Goal: Information Seeking & Learning: Learn about a topic

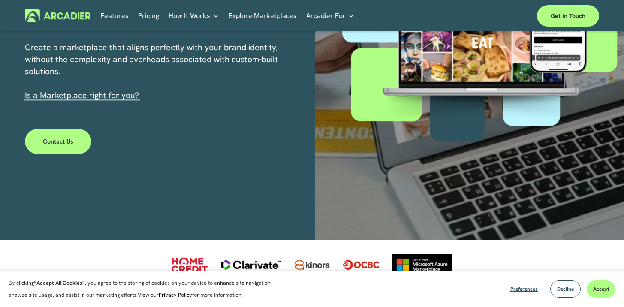
scroll to position [226, 0]
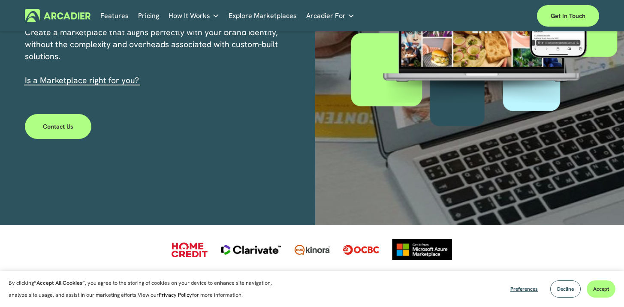
click at [118, 85] on link "s a Marketplace right for you?" at bounding box center [83, 80] width 112 height 11
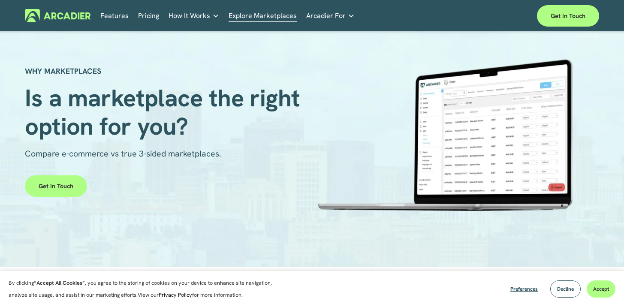
scroll to position [17, 0]
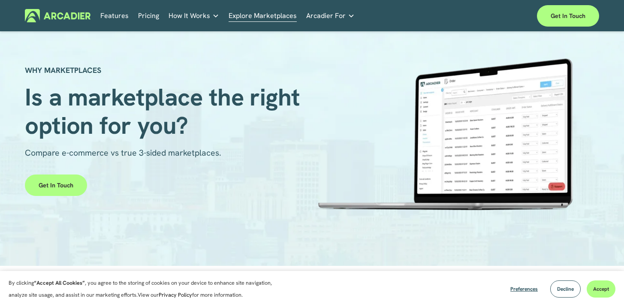
click at [427, 112] on div at bounding box center [443, 134] width 263 height 153
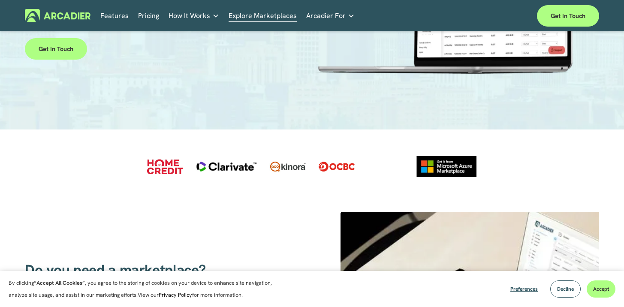
scroll to position [153, 0]
click at [0, 0] on div "Services Economic Development Designed to support your visitor economy agenda a…" at bounding box center [0, 0] width 0 height 0
click at [144, 18] on link "Pricing" at bounding box center [148, 15] width 21 height 13
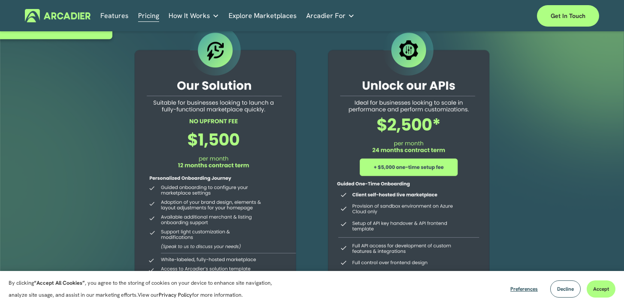
scroll to position [44, 0]
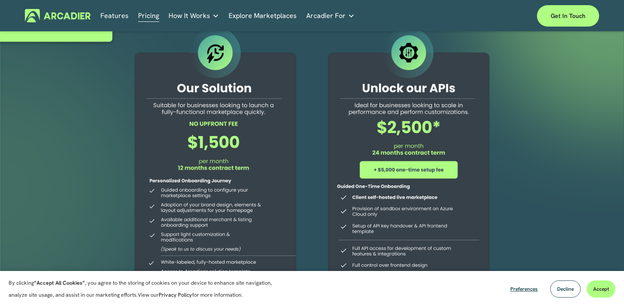
click at [126, 111] on div at bounding box center [216, 191] width 188 height 333
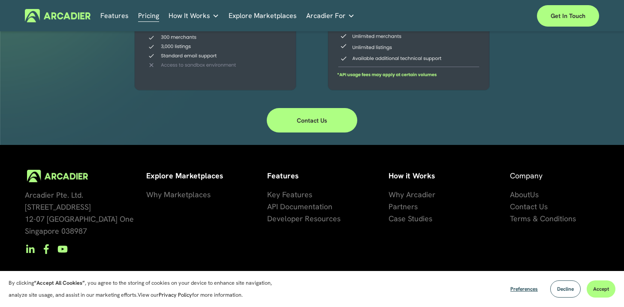
scroll to position [312, 0]
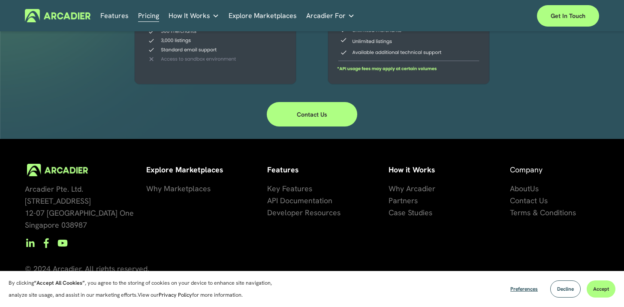
click at [115, 15] on link "Features" at bounding box center [114, 15] width 28 height 13
